Goal: Transaction & Acquisition: Download file/media

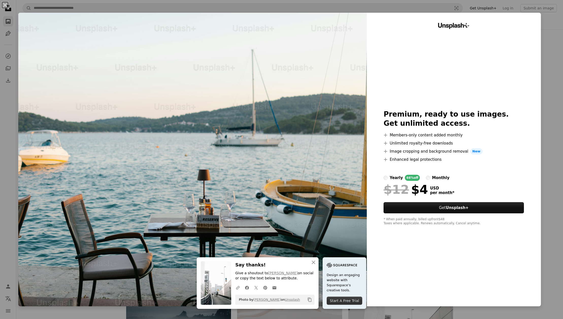
scroll to position [462, 0]
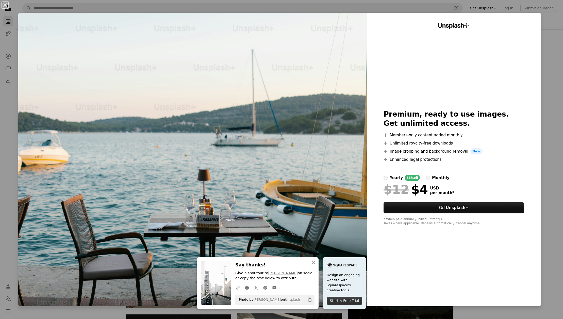
click at [558, 15] on div "An X shape An X shape Close Say thanks! Give a shoutout to [PERSON_NAME] on soc…" at bounding box center [281, 159] width 563 height 319
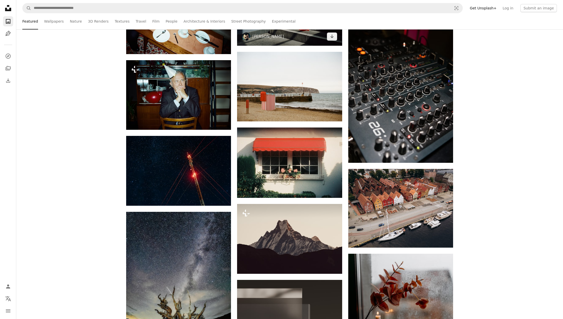
scroll to position [3277, 0]
